Goal: Check status: Check status

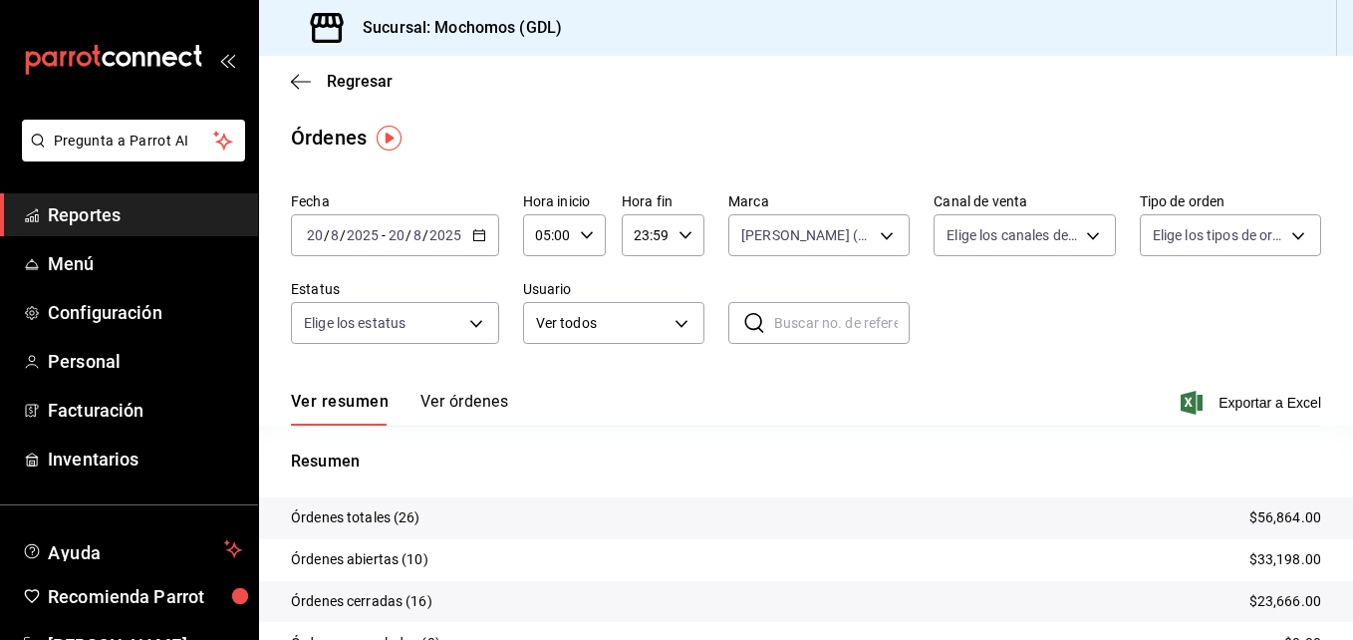
click at [475, 235] on icon "button" at bounding box center [479, 235] width 14 height 14
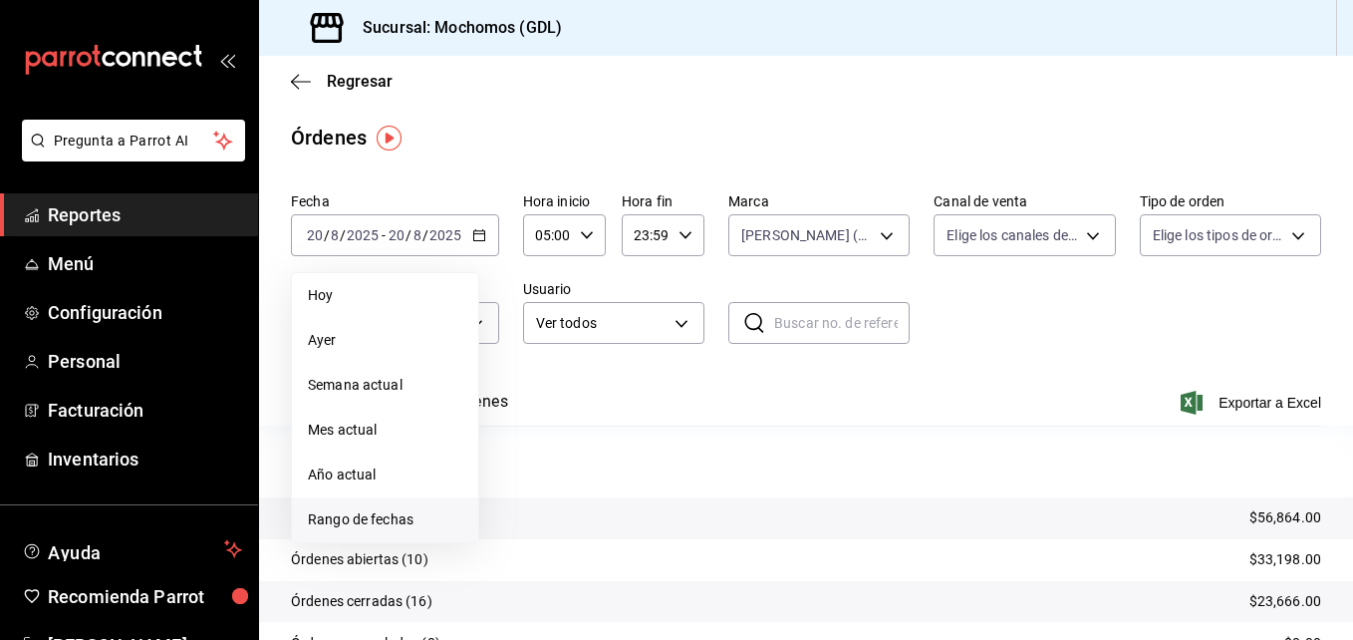
click at [354, 515] on span "Rango de fechas" at bounding box center [385, 519] width 154 height 21
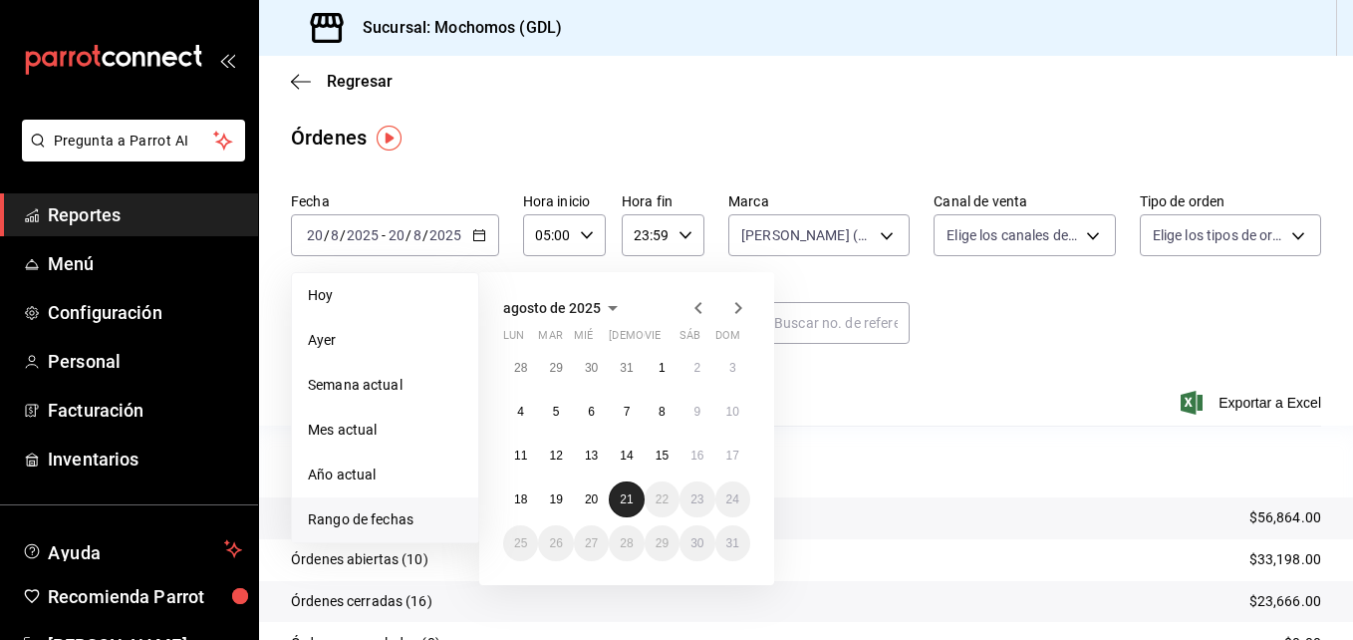
drag, startPoint x: 586, startPoint y: 501, endPoint x: 628, endPoint y: 499, distance: 41.9
click at [602, 503] on button "20" at bounding box center [591, 499] width 35 height 36
click at [625, 501] on abbr "21" at bounding box center [626, 499] width 13 height 14
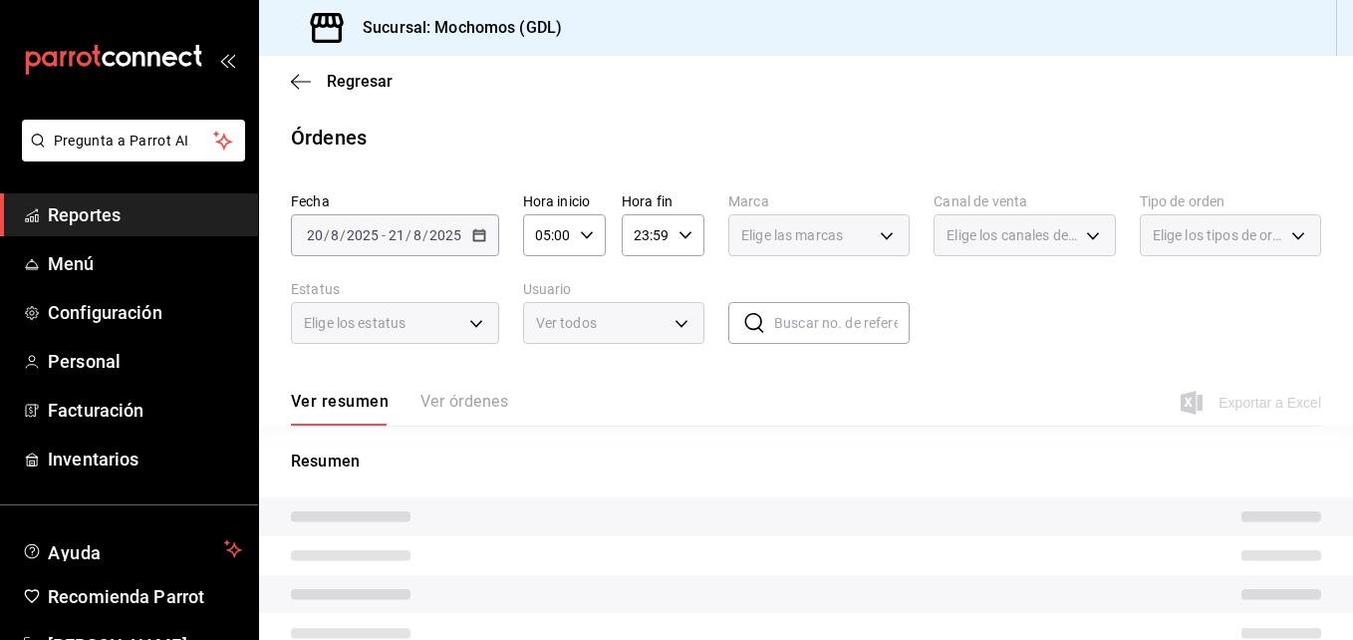
type input "9cac9703-0c5a-4d8b-addd-5b6b571d65b9"
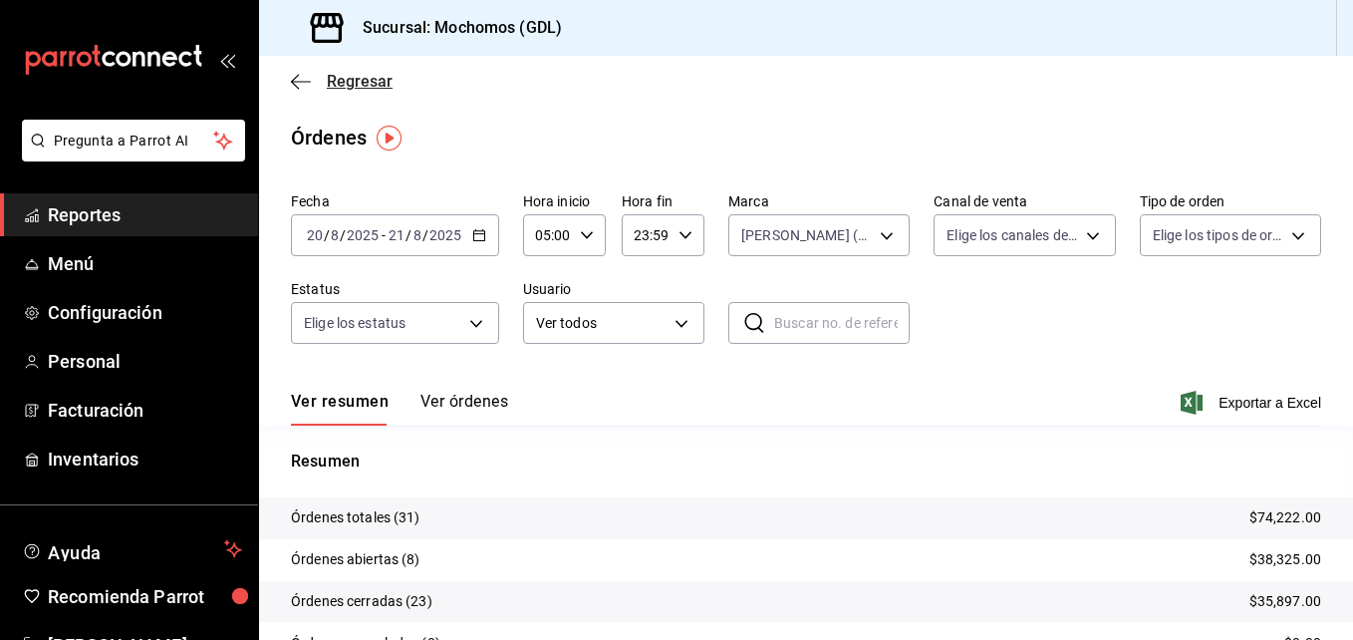
click at [301, 80] on icon "button" at bounding box center [301, 82] width 20 height 18
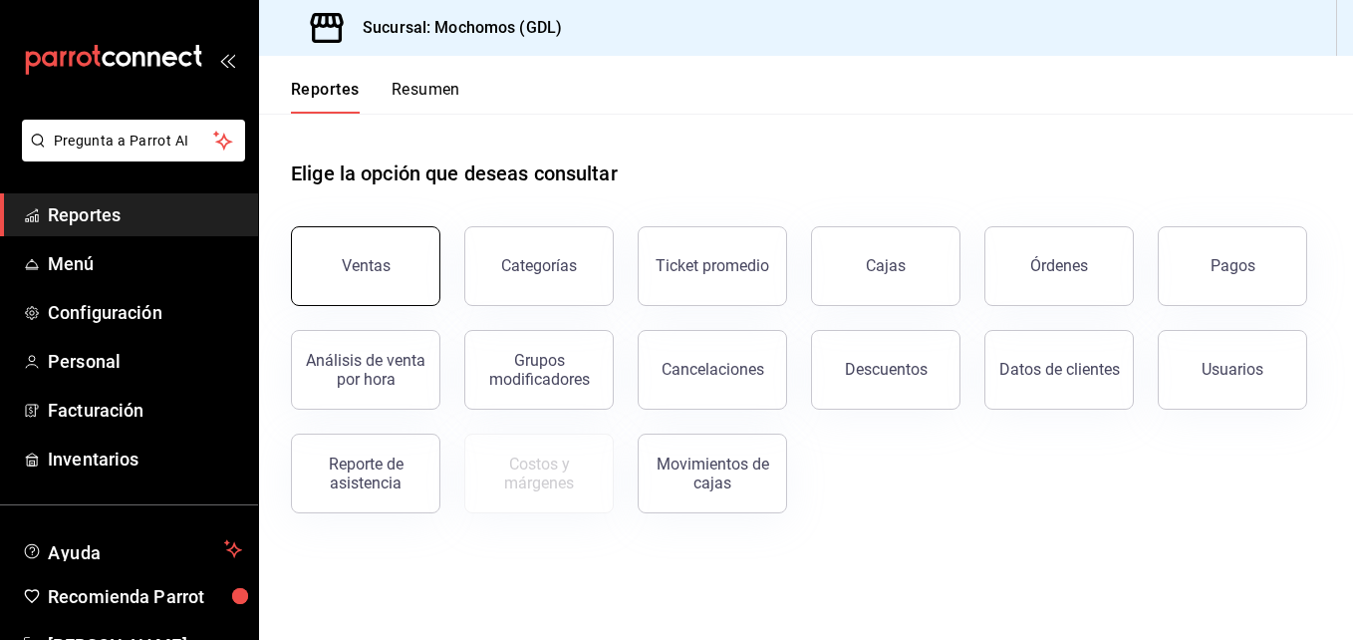
click at [343, 243] on button "Ventas" at bounding box center [365, 266] width 149 height 80
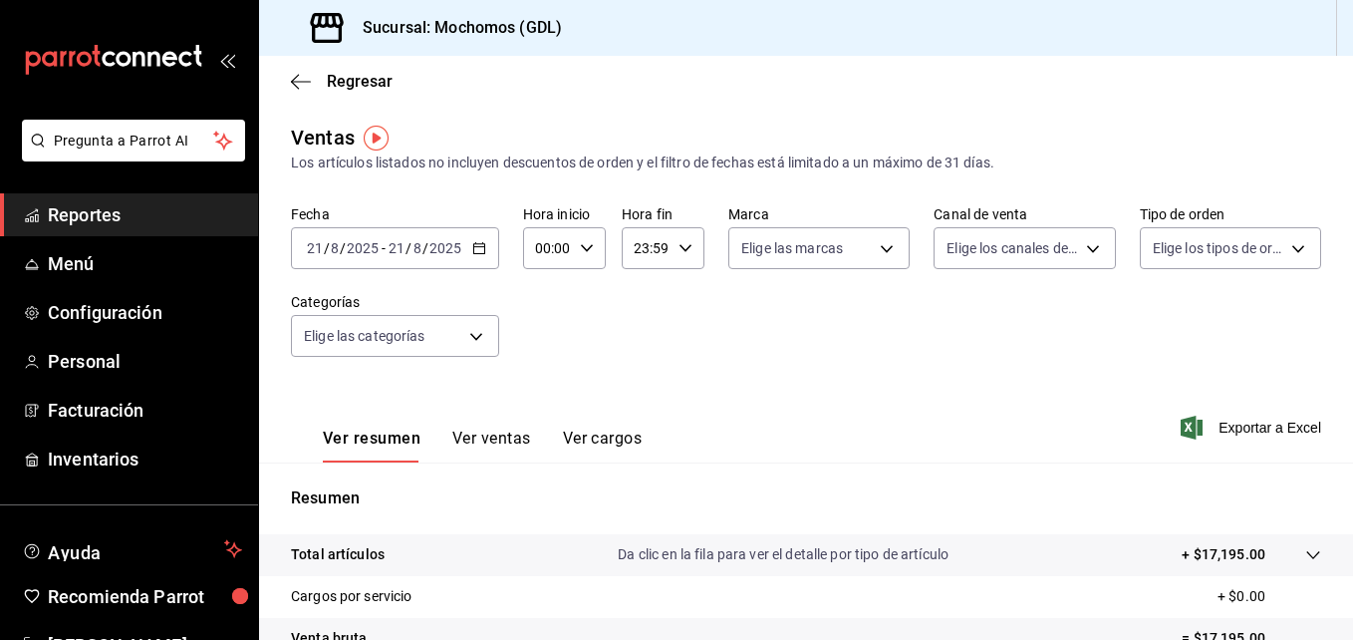
click at [469, 245] on div "[DATE] [DATE] - [DATE] [DATE]" at bounding box center [395, 248] width 208 height 42
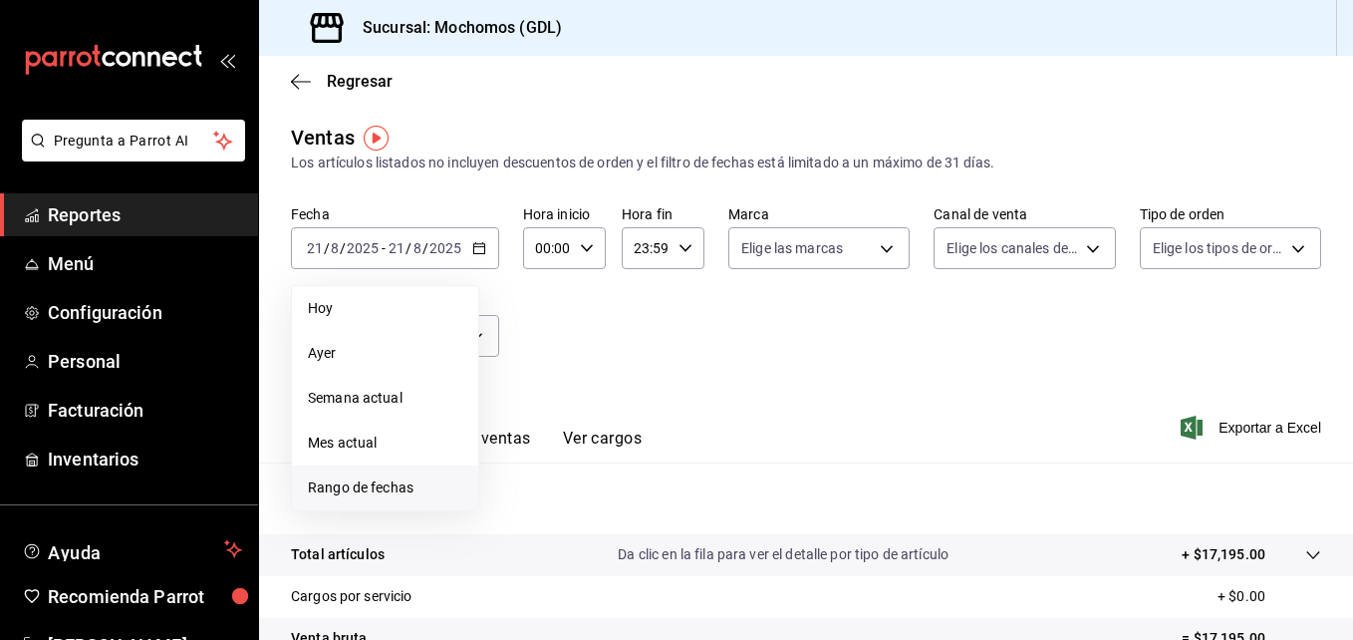
click at [355, 478] on span "Rango de fechas" at bounding box center [385, 487] width 154 height 21
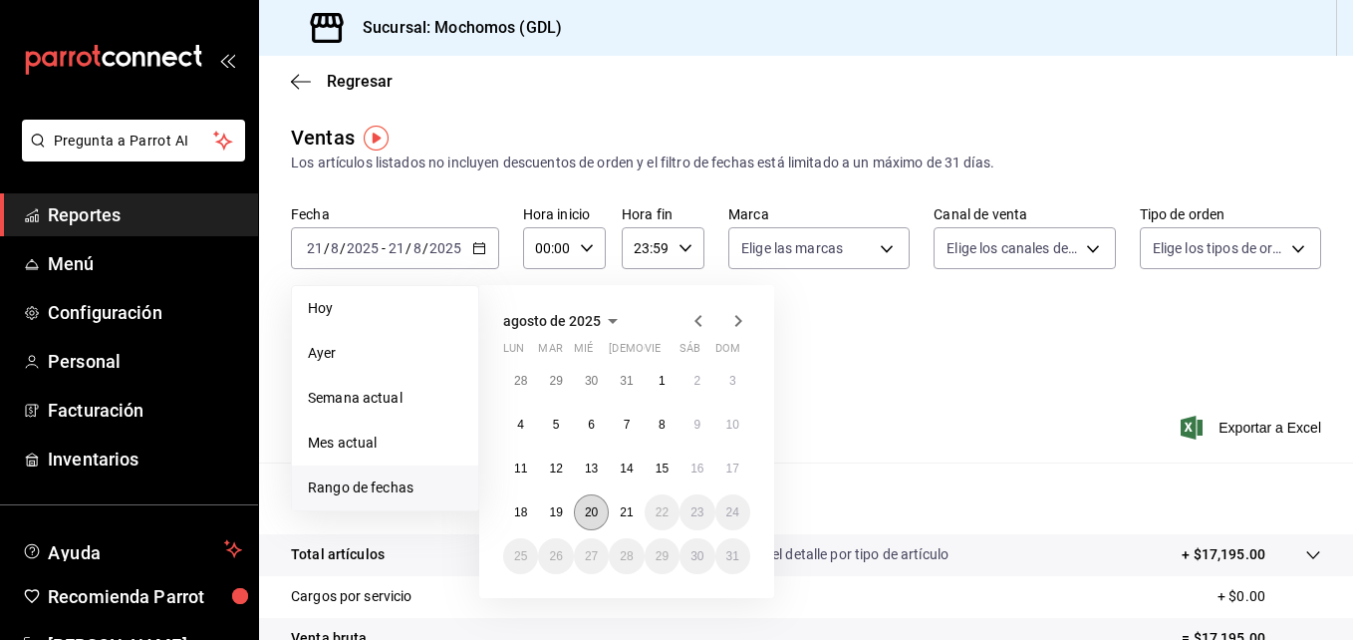
click at [598, 511] on abbr "20" at bounding box center [591, 512] width 13 height 14
click at [625, 511] on abbr "21" at bounding box center [626, 512] width 13 height 14
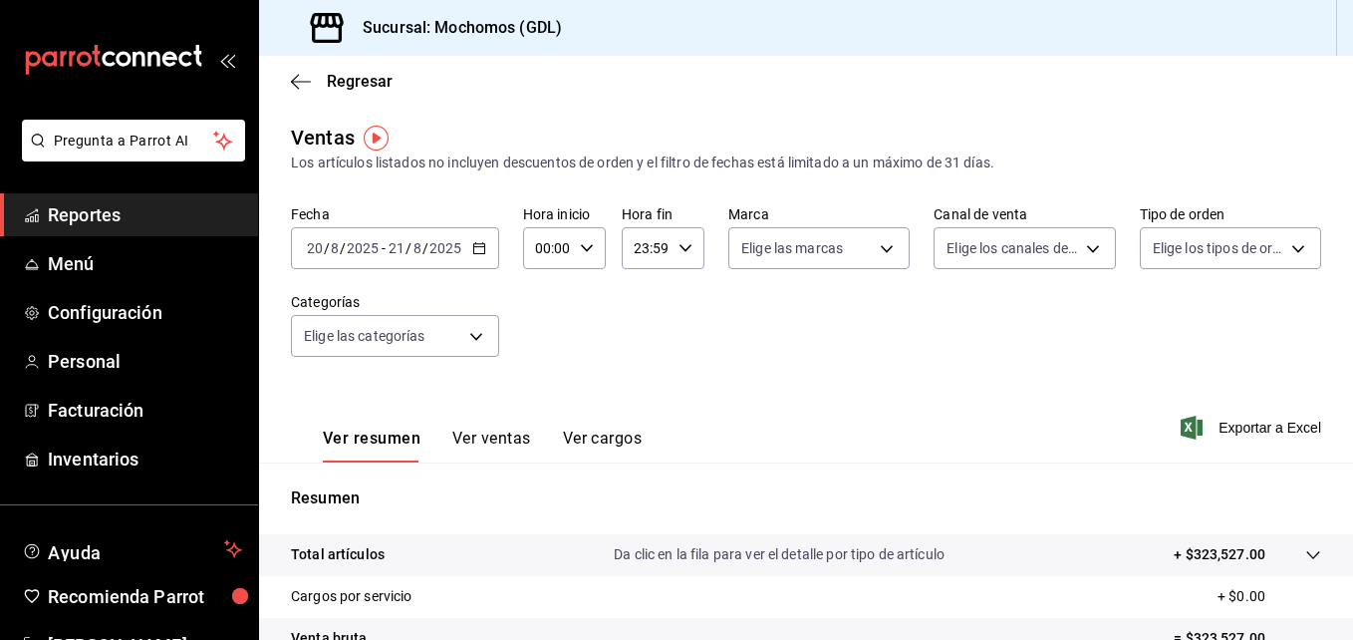
click at [582, 254] on icon "button" at bounding box center [587, 248] width 14 height 14
click at [538, 396] on span "02" at bounding box center [542, 395] width 9 height 16
type input "02:00"
click at [546, 343] on span "05" at bounding box center [542, 339] width 9 height 16
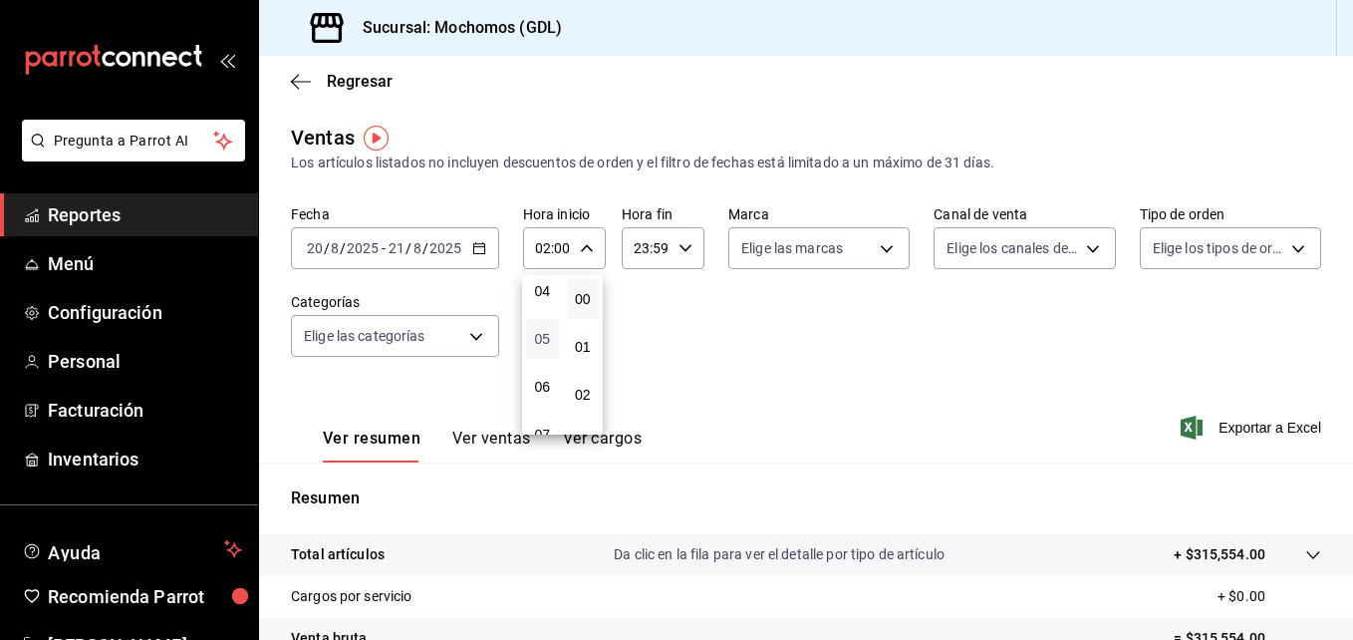
type input "05:00"
click at [652, 331] on div at bounding box center [676, 320] width 1353 height 640
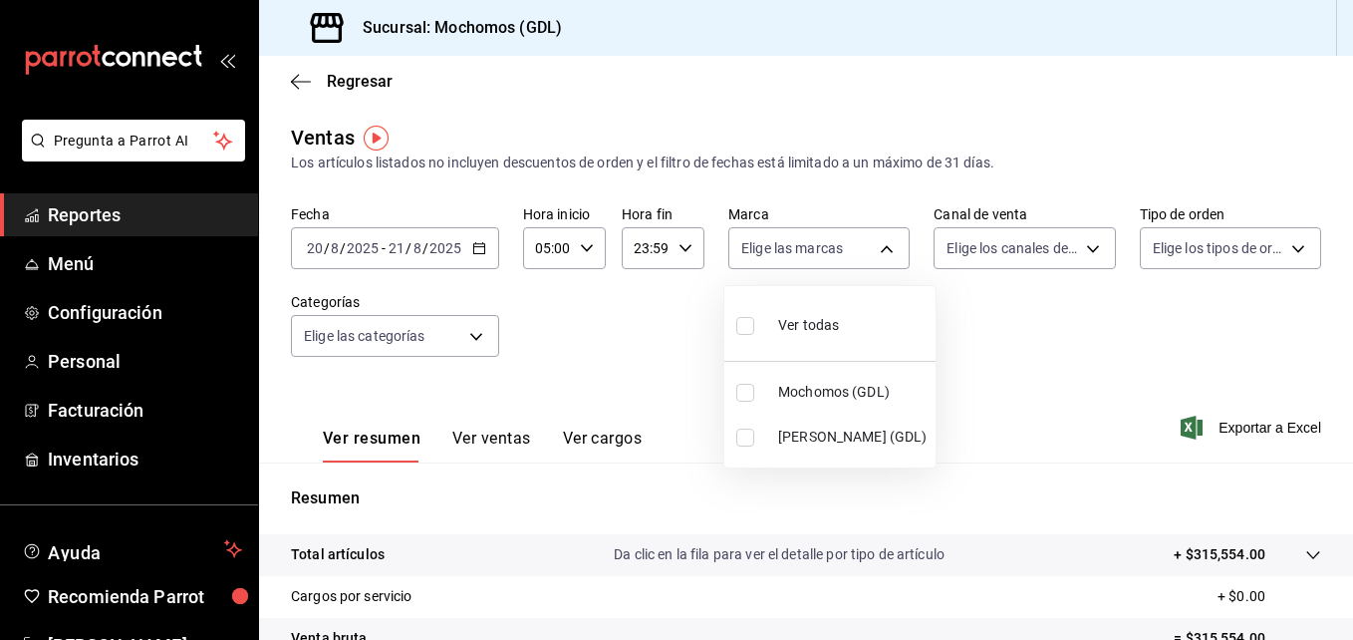
drag, startPoint x: 874, startPoint y: 254, endPoint x: 755, endPoint y: 433, distance: 215.0
click at [755, 433] on body "Pregunta a Parrot AI Reportes Menú Configuración Personal Facturación Inventari…" at bounding box center [676, 320] width 1353 height 640
click at [736, 435] on input "checkbox" at bounding box center [745, 437] width 18 height 18
checkbox input "true"
type input "9cac9703-0c5a-4d8b-addd-5b6b571d65b9"
